Goal: Task Accomplishment & Management: Manage account settings

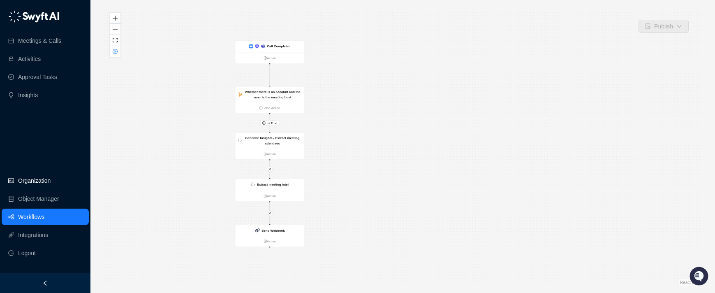
click at [48, 174] on link "Organization" at bounding box center [34, 180] width 32 height 16
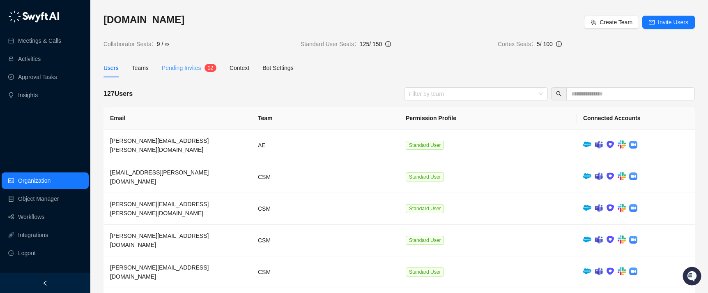
click at [183, 62] on div "Pending Invites 1 2" at bounding box center [189, 67] width 55 height 19
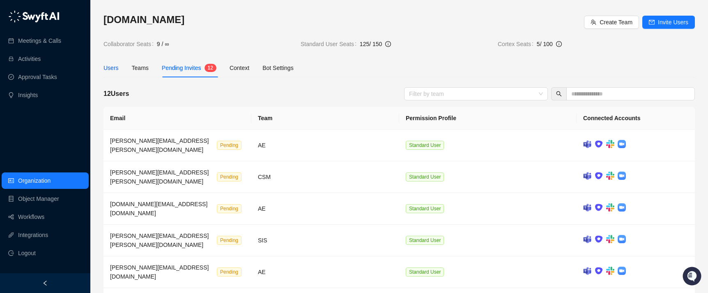
click at [118, 65] on div "Users" at bounding box center [111, 67] width 15 height 9
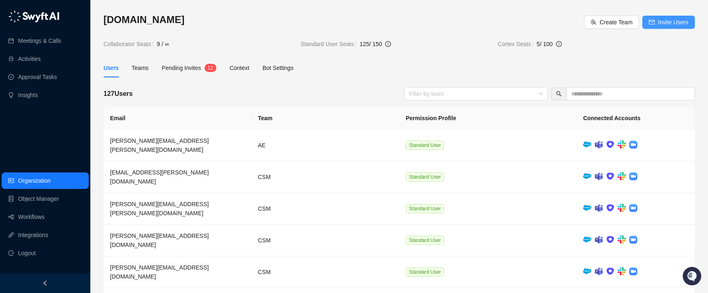
click at [652, 27] on button "Invite Users" at bounding box center [669, 22] width 53 height 13
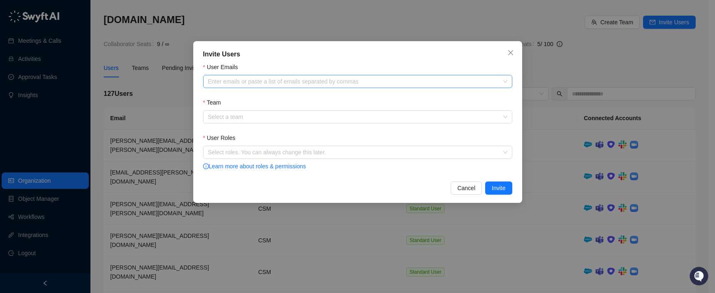
click at [303, 84] on div at bounding box center [353, 81] width 297 height 6
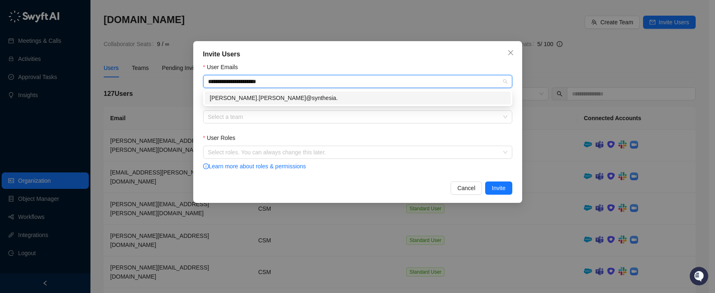
type input "**********"
click at [282, 94] on div "[PERSON_NAME][EMAIL_ADDRESS][PERSON_NAME][DOMAIN_NAME]" at bounding box center [358, 97] width 296 height 9
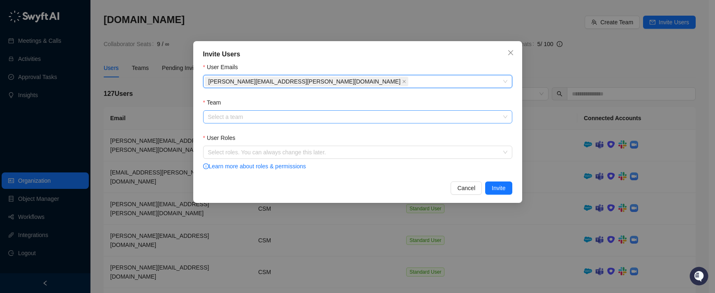
click at [285, 115] on input "Team" at bounding box center [355, 117] width 294 height 12
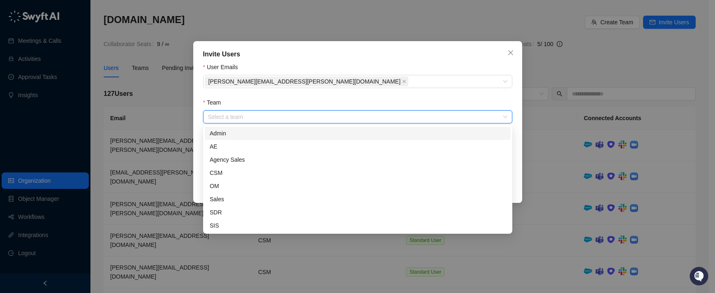
click at [281, 135] on div "Admin" at bounding box center [358, 133] width 296 height 9
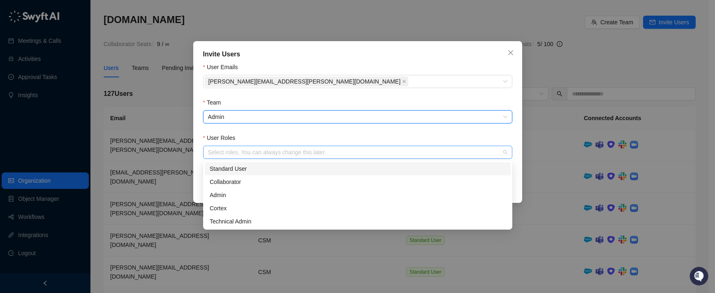
click at [281, 150] on div at bounding box center [353, 152] width 297 height 6
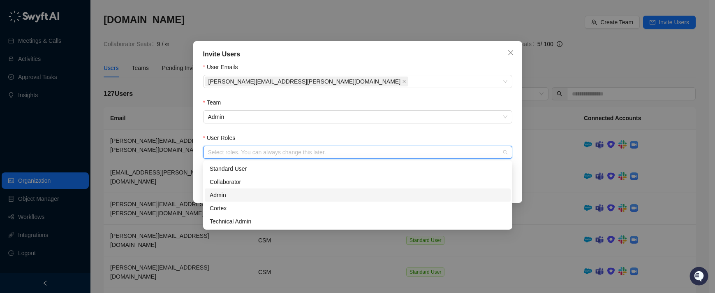
click at [285, 192] on div "Admin" at bounding box center [358, 194] width 296 height 9
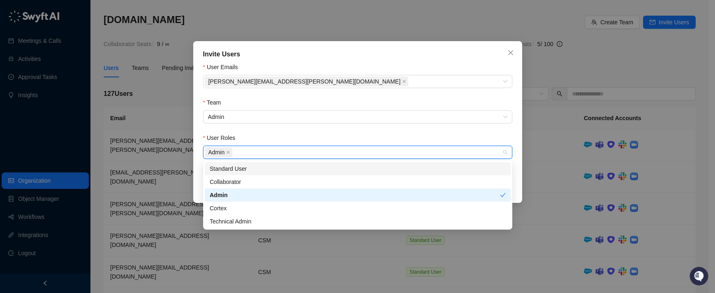
click at [307, 141] on div "User Roles" at bounding box center [357, 139] width 309 height 12
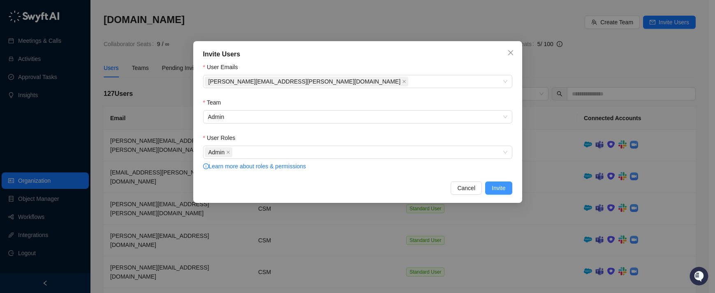
click at [504, 190] on span "Invite" at bounding box center [498, 187] width 14 height 9
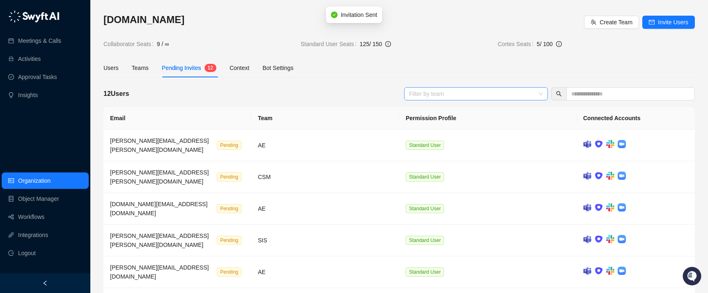
click at [430, 101] on div "12 Users Filter by team Email Team Permission Profile Connected Accounts [PERSO…" at bounding box center [400, 275] width 592 height 377
click at [654, 92] on input "text" at bounding box center [628, 93] width 112 height 9
click at [482, 97] on div "Filter by team" at bounding box center [476, 93] width 144 height 13
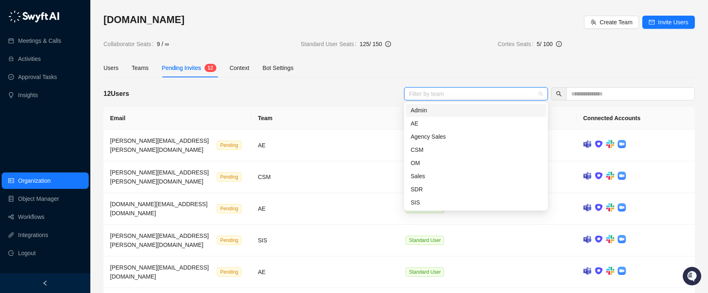
click at [492, 85] on div "[DOMAIN_NAME] Create Team Invite Users Collaborator Seats 9 / ∞ Standard User S…" at bounding box center [400, 238] width 592 height 451
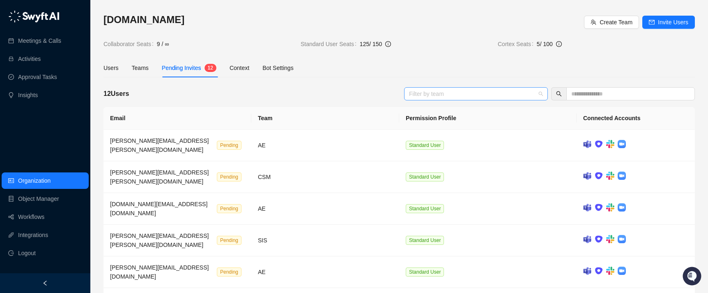
click at [491, 92] on div at bounding box center [472, 93] width 132 height 6
type input "******"
click at [110, 69] on div "Users" at bounding box center [111, 67] width 15 height 9
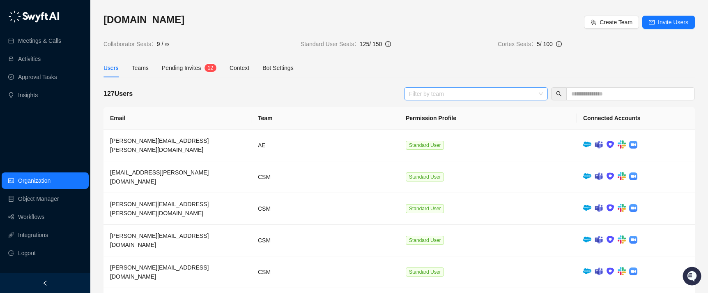
drag, startPoint x: 427, startPoint y: 101, endPoint x: 520, endPoint y: 97, distance: 93.3
click at [429, 101] on div "127 Users Filter by team Email Team Permission Profile Connected Accounts [PERS…" at bounding box center [400, 275] width 592 height 376
click at [577, 103] on div "127 Users Filter by team Email Team Permission Profile Connected Accounts [PERS…" at bounding box center [400, 275] width 592 height 376
click at [582, 88] on span at bounding box center [631, 93] width 129 height 13
click at [584, 92] on input "text" at bounding box center [628, 93] width 112 height 9
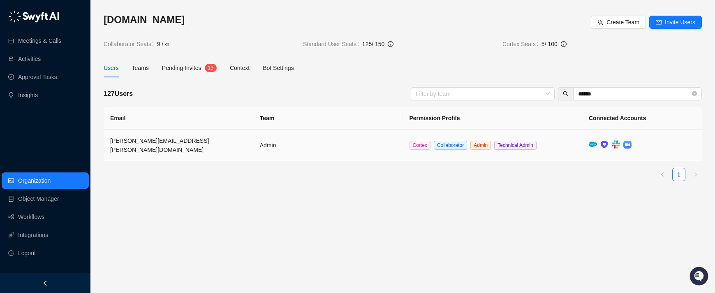
click at [306, 141] on td "Admin" at bounding box center [328, 145] width 150 height 32
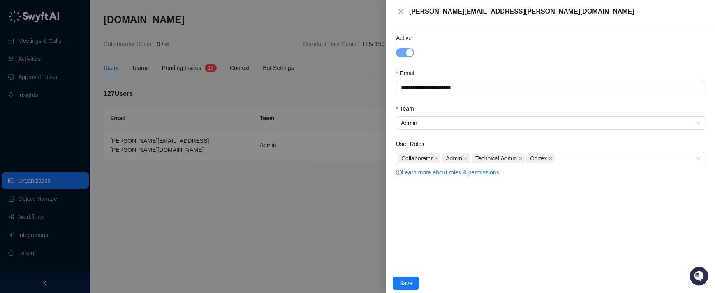
click at [352, 34] on div at bounding box center [357, 146] width 715 height 293
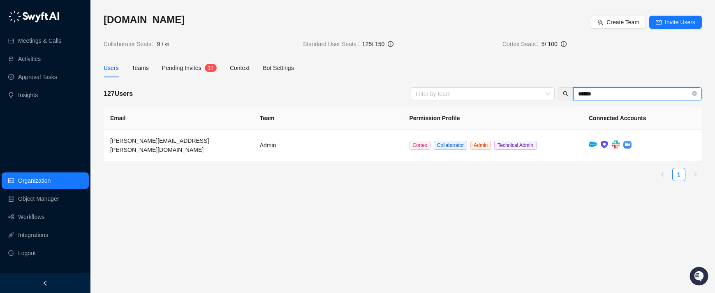
click at [606, 94] on input "******" at bounding box center [634, 93] width 112 height 9
type input "*****"
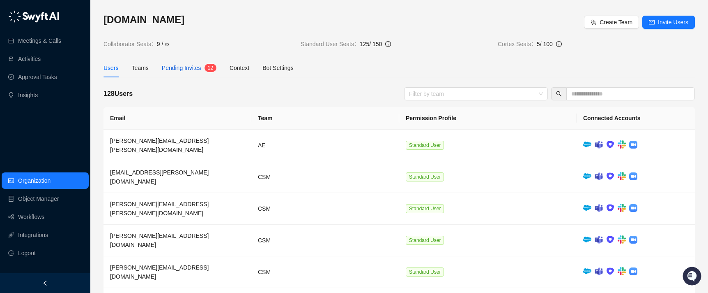
click at [185, 72] on div "Pending Invites" at bounding box center [181, 67] width 39 height 9
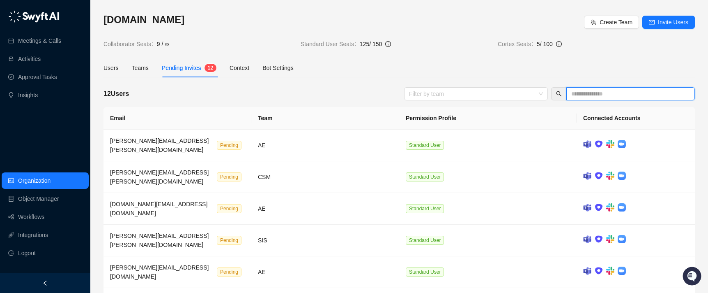
click at [611, 97] on input "text" at bounding box center [628, 93] width 112 height 9
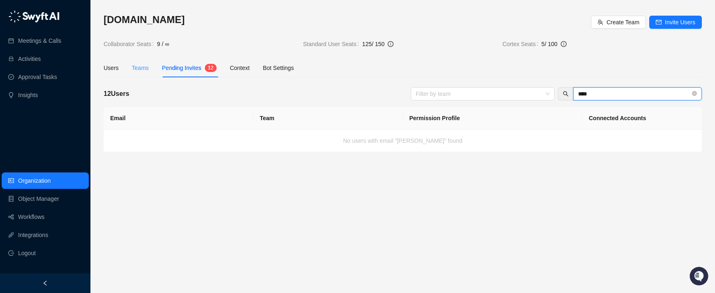
type input "****"
click at [145, 64] on div "Teams" at bounding box center [140, 67] width 17 height 9
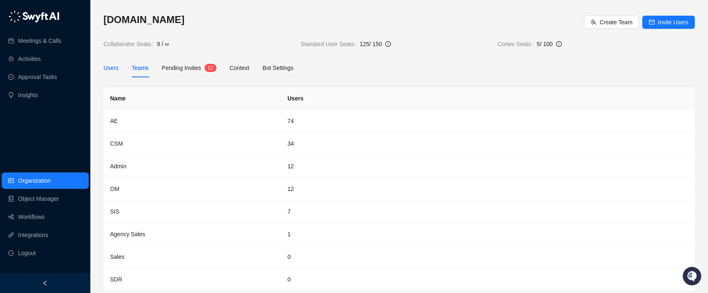
click at [111, 71] on div "Users" at bounding box center [111, 67] width 15 height 9
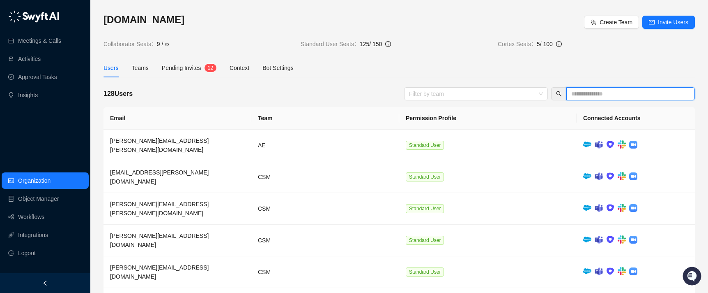
click at [597, 96] on input "text" at bounding box center [628, 93] width 112 height 9
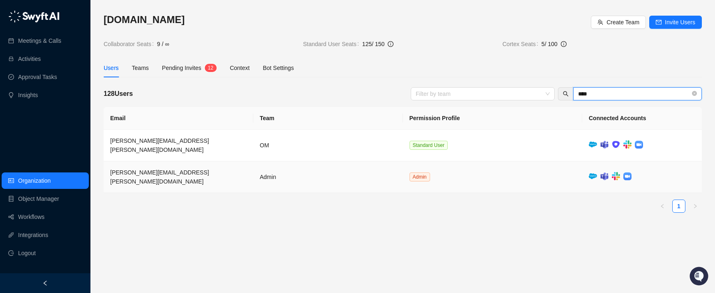
type input "****"
click at [191, 162] on td "[PERSON_NAME][EMAIL_ADDRESS][PERSON_NAME][DOMAIN_NAME]" at bounding box center [179, 177] width 150 height 32
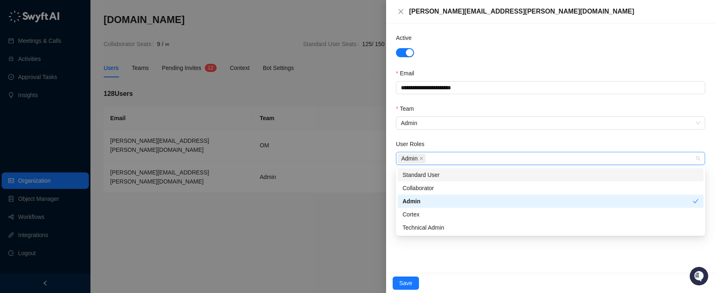
click at [473, 156] on div "Admin" at bounding box center [545, 158] width 297 height 12
click at [456, 184] on div "Collaborator" at bounding box center [550, 187] width 296 height 9
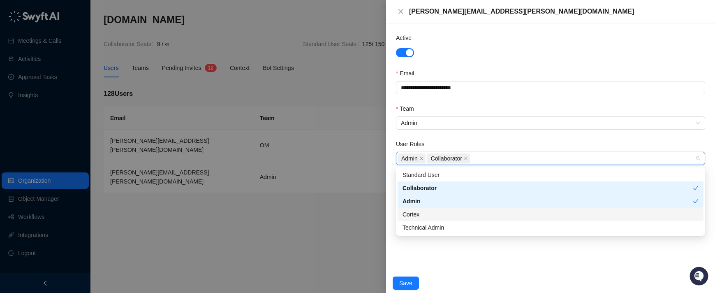
click at [445, 208] on div "Cortex" at bounding box center [550, 213] width 306 height 13
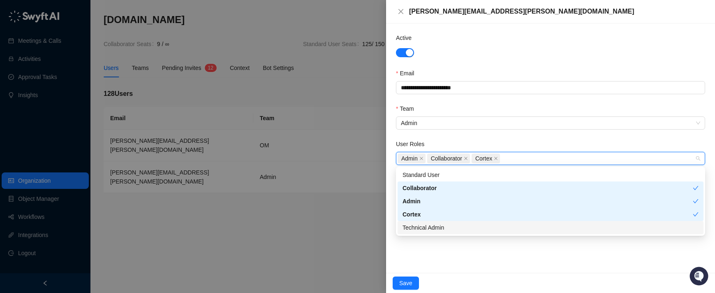
click at [451, 224] on div "Technical Admin" at bounding box center [550, 227] width 296 height 9
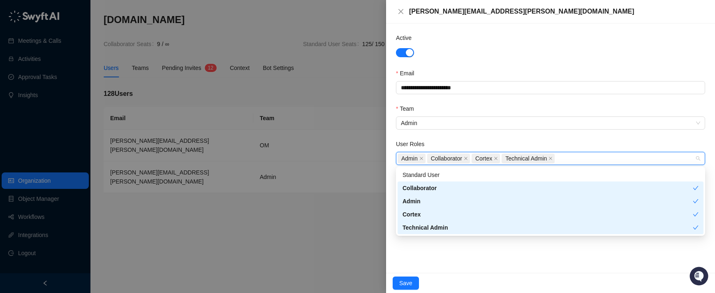
click at [459, 273] on div "Save" at bounding box center [550, 282] width 329 height 20
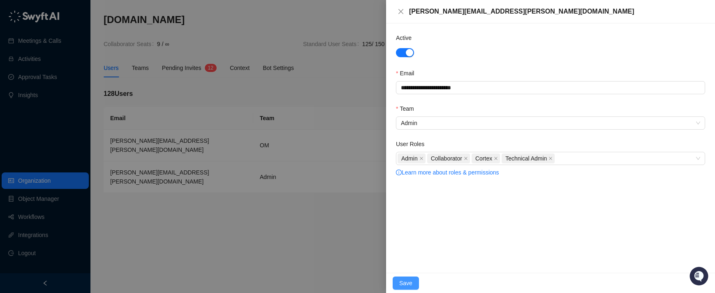
click at [408, 283] on span "Save" at bounding box center [405, 282] width 13 height 9
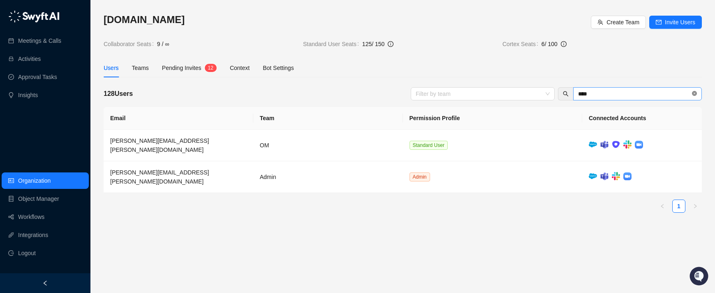
click at [692, 93] on icon "close-circle" at bounding box center [694, 93] width 5 height 5
